Goal: Task Accomplishment & Management: Manage account settings

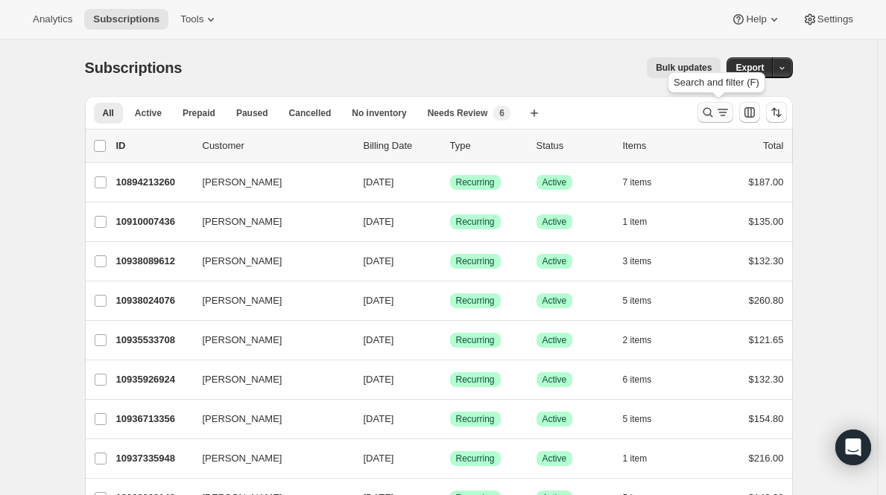
click at [728, 107] on icon "Search and filter results" at bounding box center [722, 112] width 15 height 15
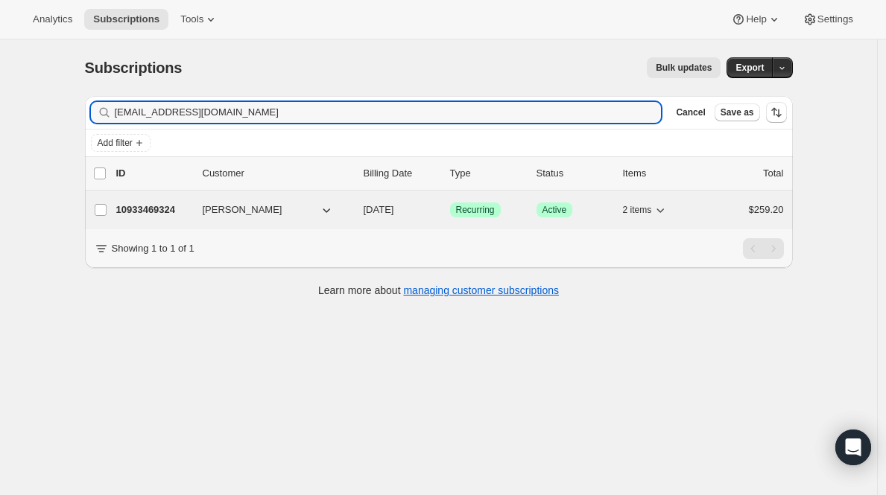
type input "[EMAIL_ADDRESS][DOMAIN_NAME]"
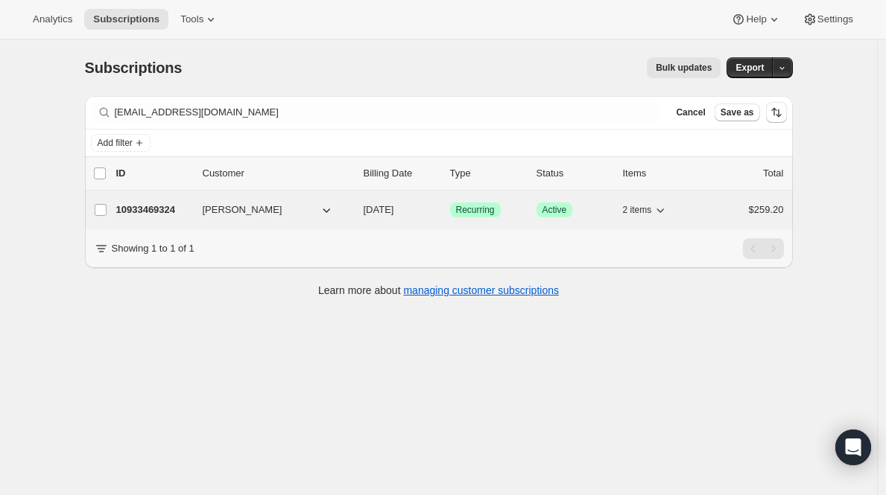
click at [138, 206] on p "10933469324" at bounding box center [153, 210] width 75 height 15
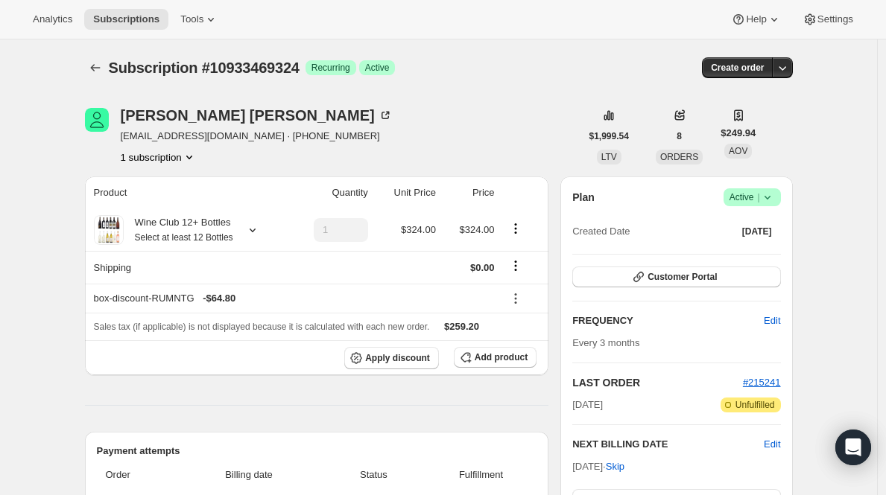
click at [765, 205] on span "Success Active |" at bounding box center [751, 197] width 57 height 18
click at [735, 257] on span "Cancel subscription" at bounding box center [751, 252] width 84 height 11
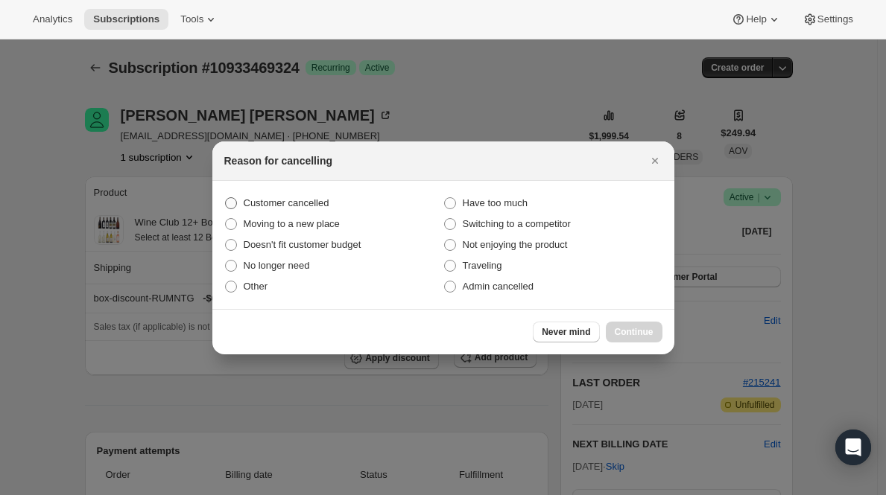
click at [327, 206] on span "Customer cancelled" at bounding box center [287, 202] width 86 height 11
click at [226, 198] on input "Customer cancelled" at bounding box center [225, 197] width 1 height 1
radio input "true"
click at [626, 343] on div "Never mind Continue" at bounding box center [443, 331] width 462 height 45
click at [626, 326] on button "Continue" at bounding box center [634, 332] width 57 height 21
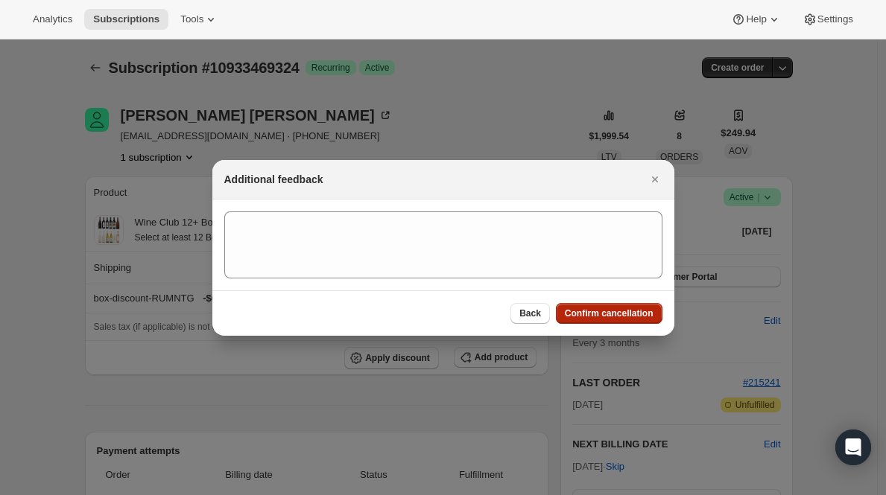
click at [629, 309] on span "Confirm cancellation" at bounding box center [609, 314] width 89 height 12
